Goal: Go to known website: Go to known website

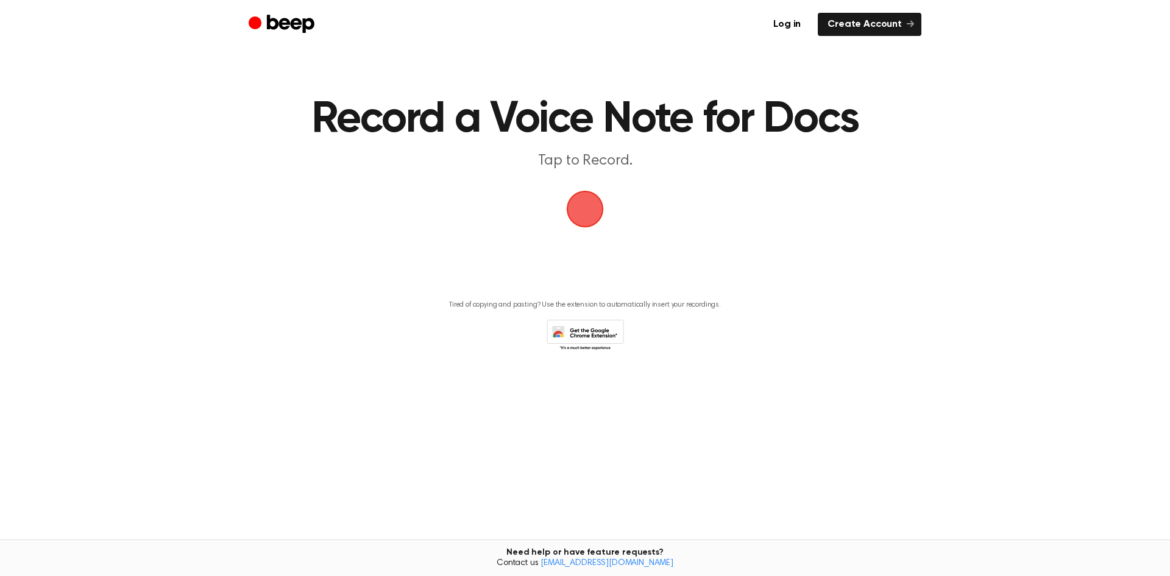
click at [587, 206] on span "button" at bounding box center [585, 209] width 34 height 34
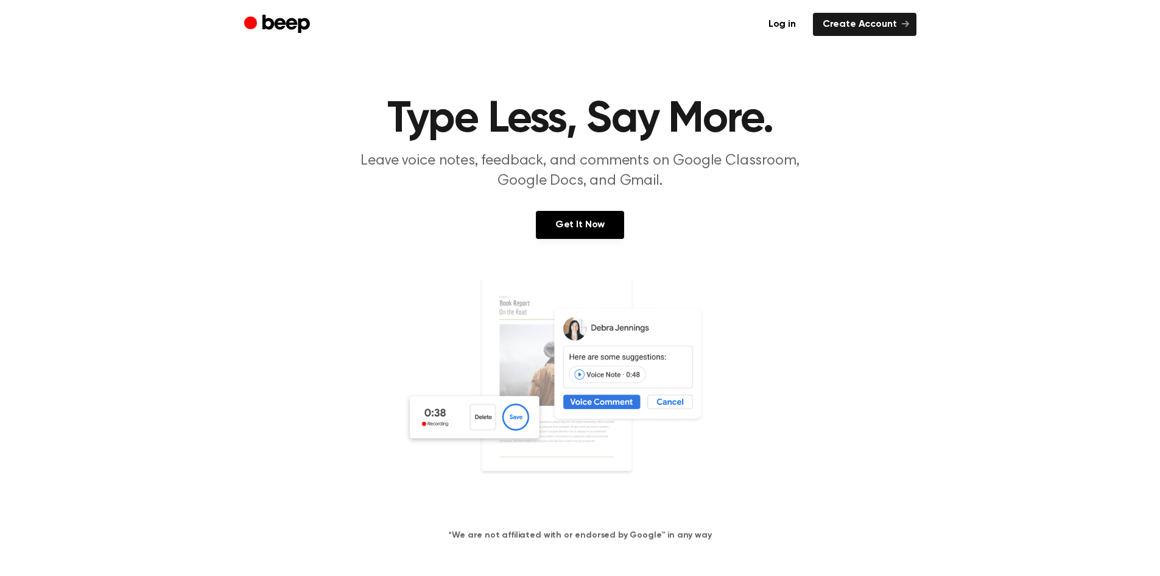
click at [258, 19] on icon "Beep" at bounding box center [278, 25] width 69 height 24
